Goal: Information Seeking & Learning: Learn about a topic

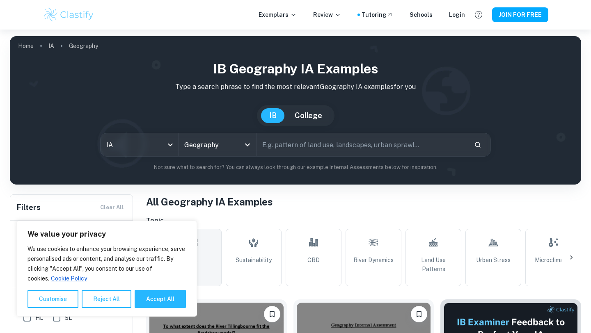
scroll to position [152, 0]
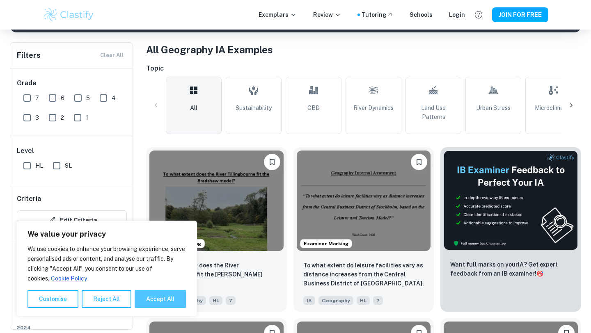
click at [160, 303] on button "Accept All" at bounding box center [160, 299] width 51 height 18
checkbox input "true"
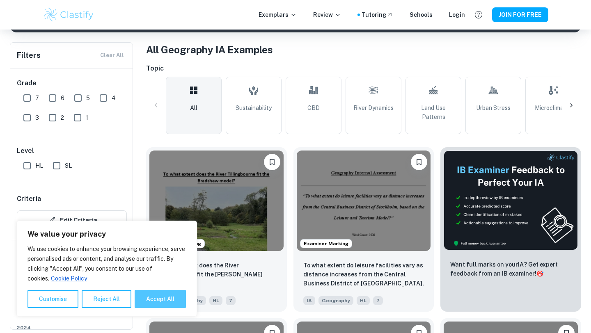
checkbox input "true"
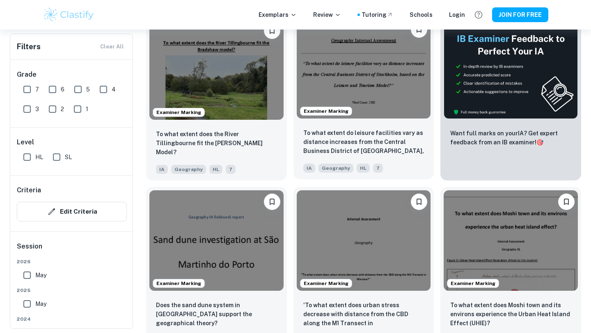
scroll to position [289, 0]
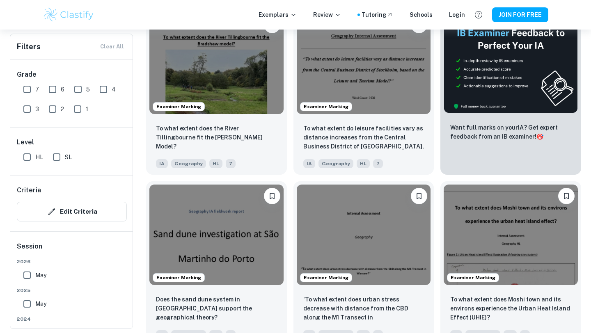
click at [289, 178] on div "Examiner Marking 'To what extent does urban stress decrease with distance from …" at bounding box center [360, 260] width 147 height 171
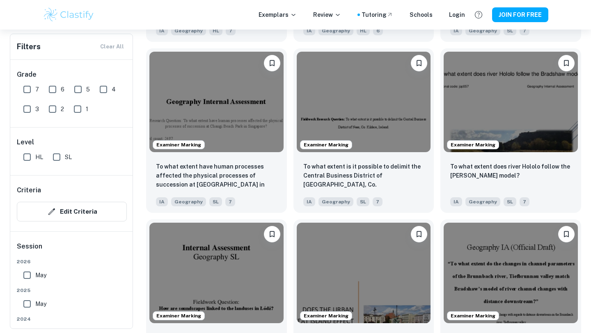
scroll to position [0, 0]
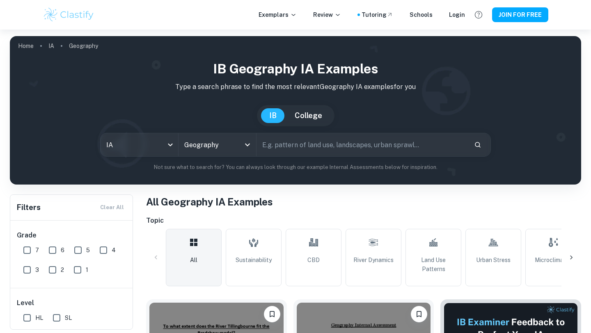
click at [307, 145] on input "text" at bounding box center [362, 144] width 211 height 23
type input "lantau"
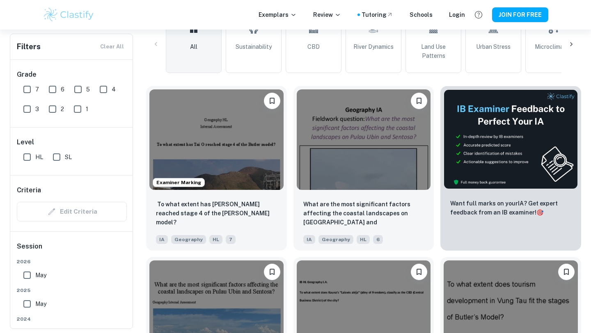
scroll to position [215, 0]
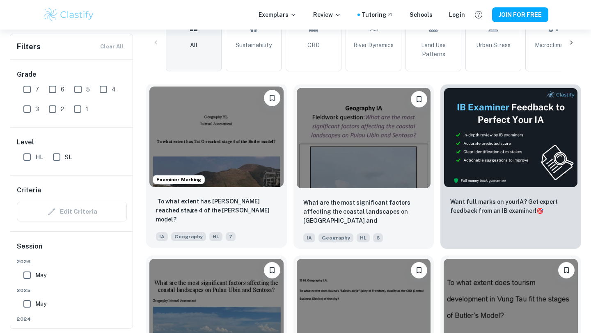
click at [240, 124] on img at bounding box center [216, 137] width 134 height 101
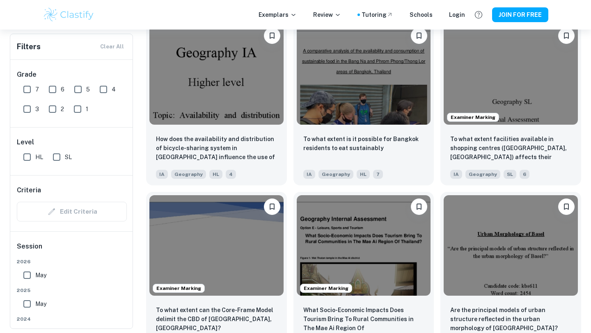
scroll to position [793, 0]
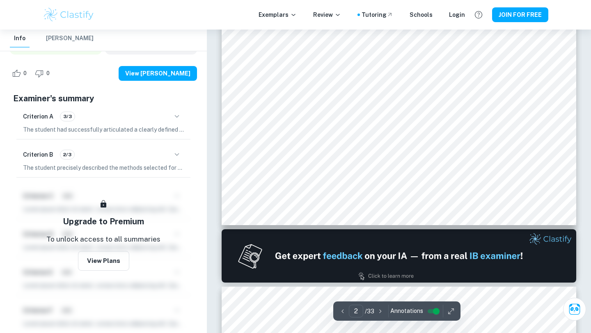
scroll to position [631, 0]
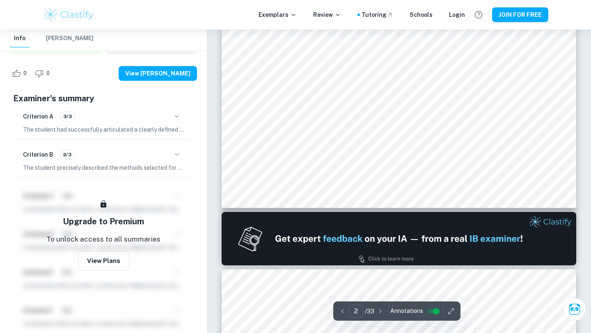
type input "1"
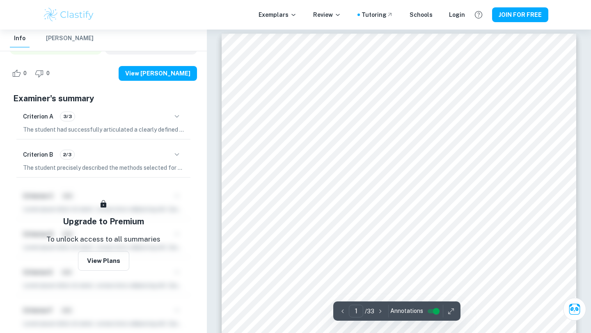
scroll to position [6, 0]
